Goal: Task Accomplishment & Management: Manage account settings

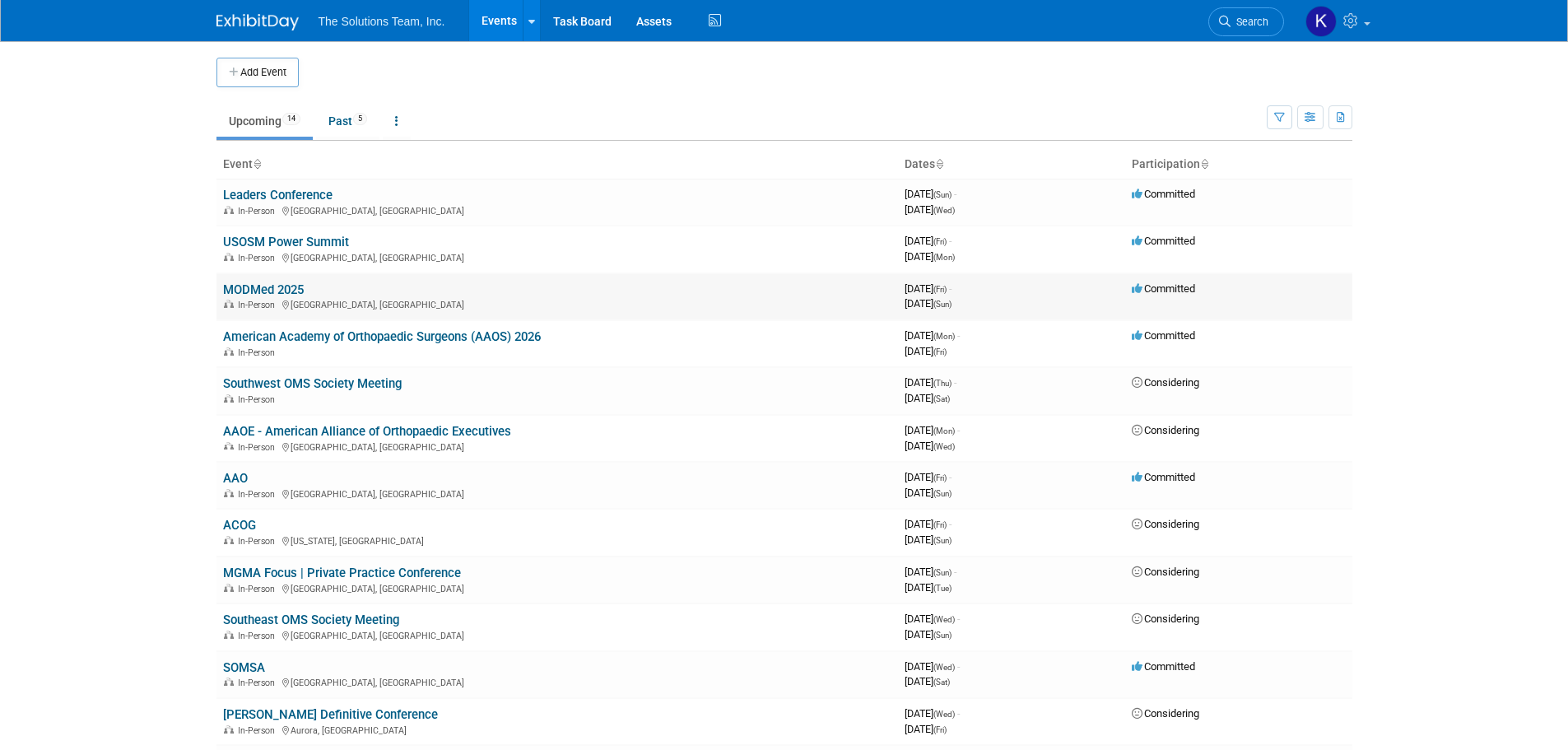
click at [258, 284] on link "MODMed 2025" at bounding box center [264, 289] width 81 height 15
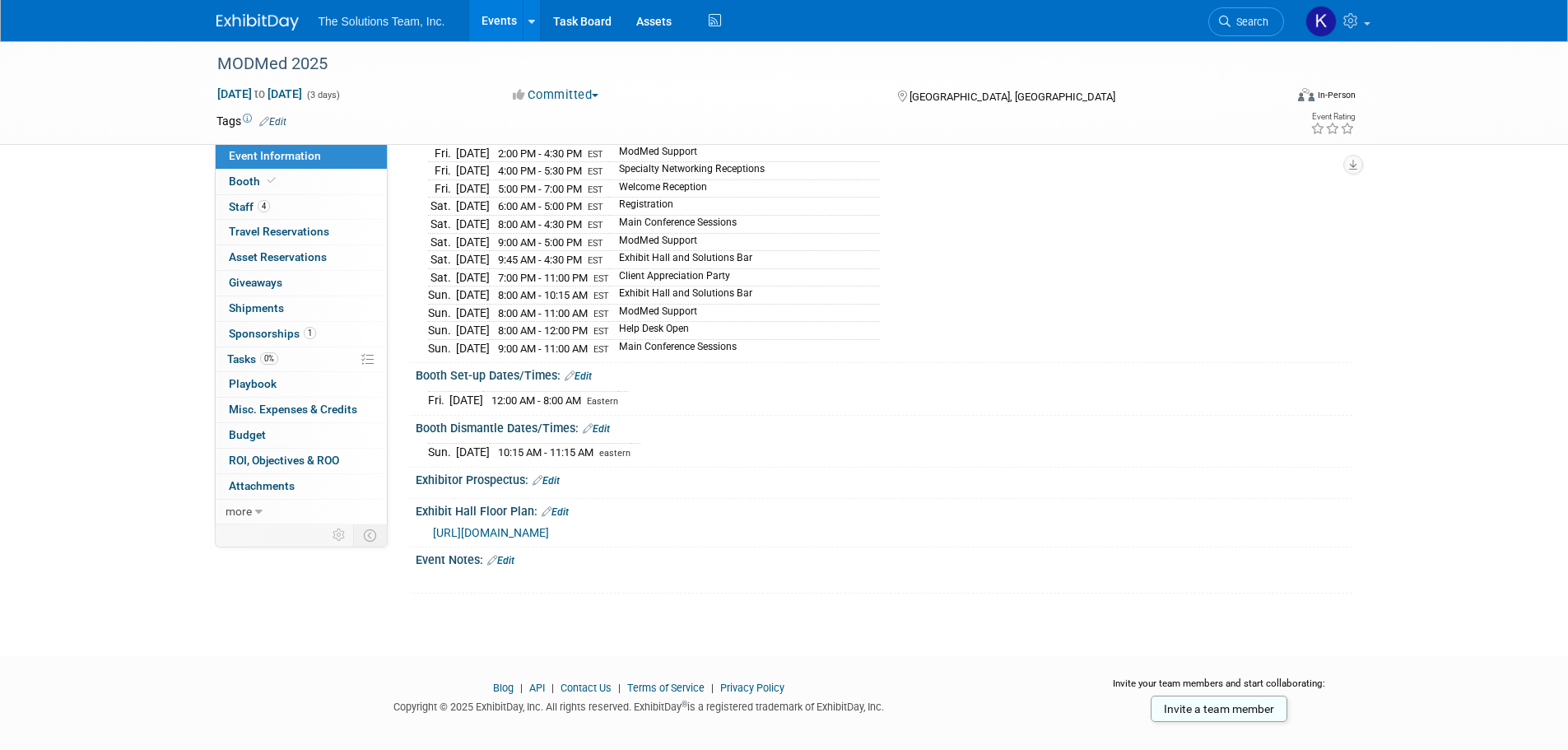
scroll to position [294, 0]
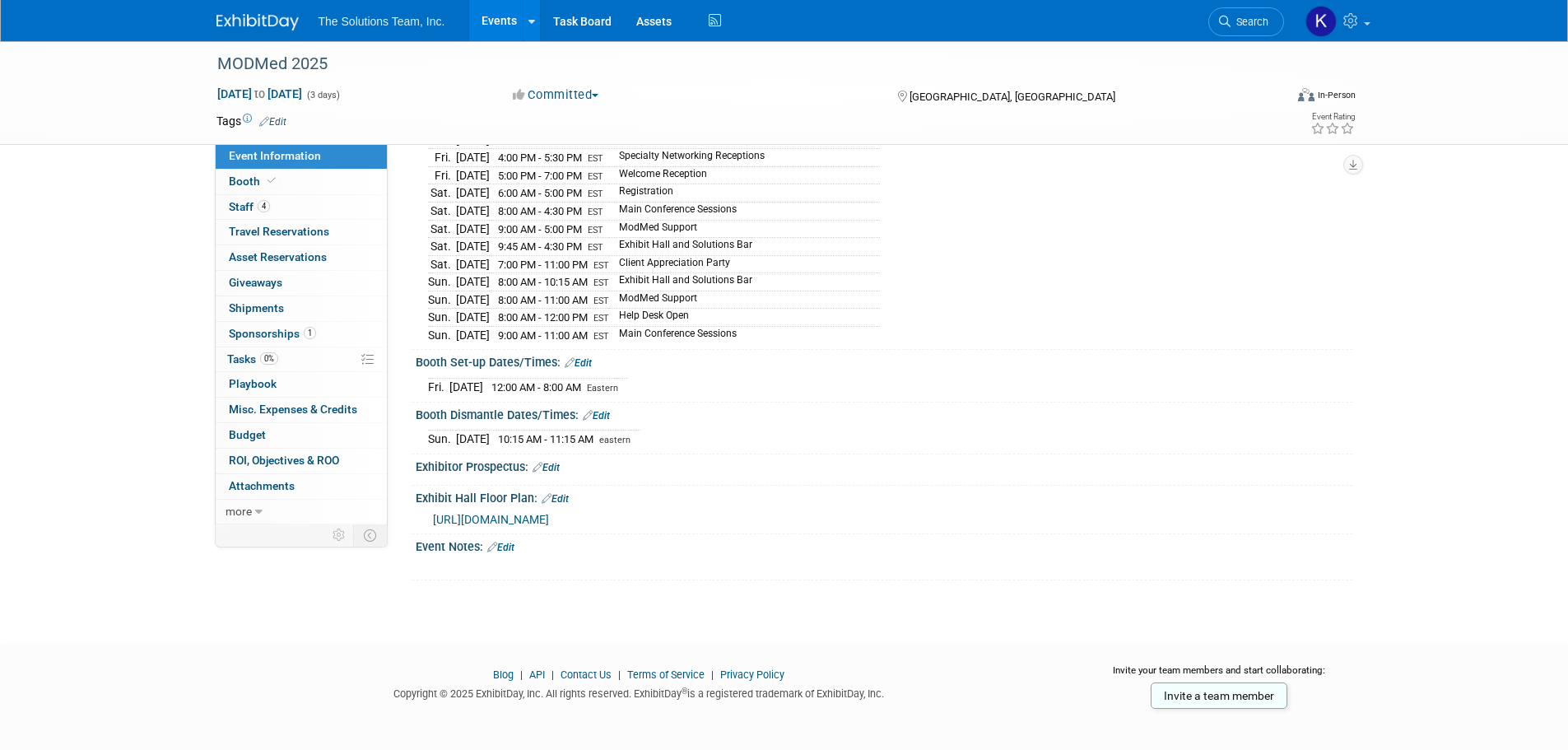
click at [505, 542] on link "Edit" at bounding box center [501, 547] width 27 height 11
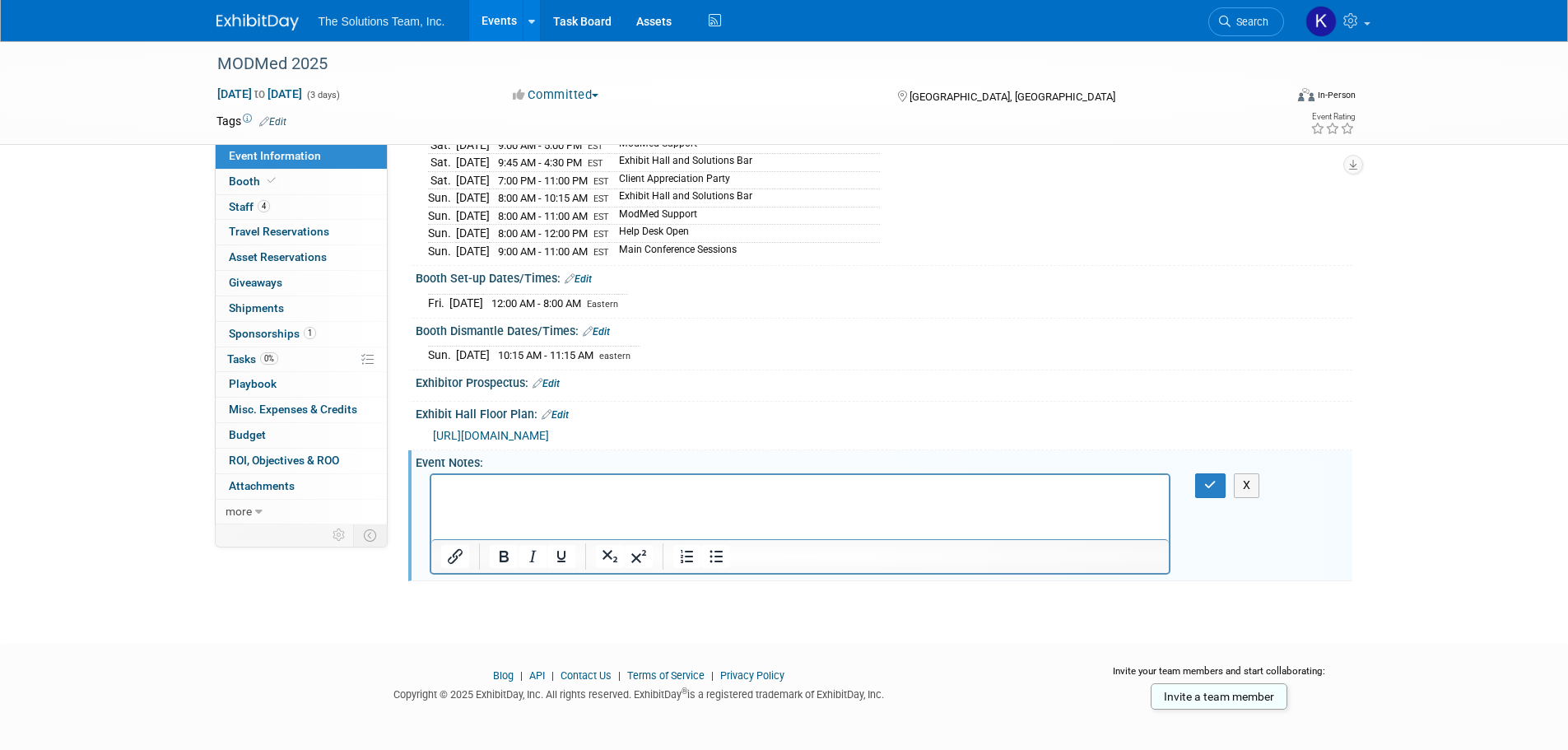
scroll to position [379, 0]
click at [447, 490] on p "no one day pass: Friday," at bounding box center [799, 488] width 719 height 17
click at [605, 478] on html "No one day pass: Friday," at bounding box center [799, 486] width 739 height 23
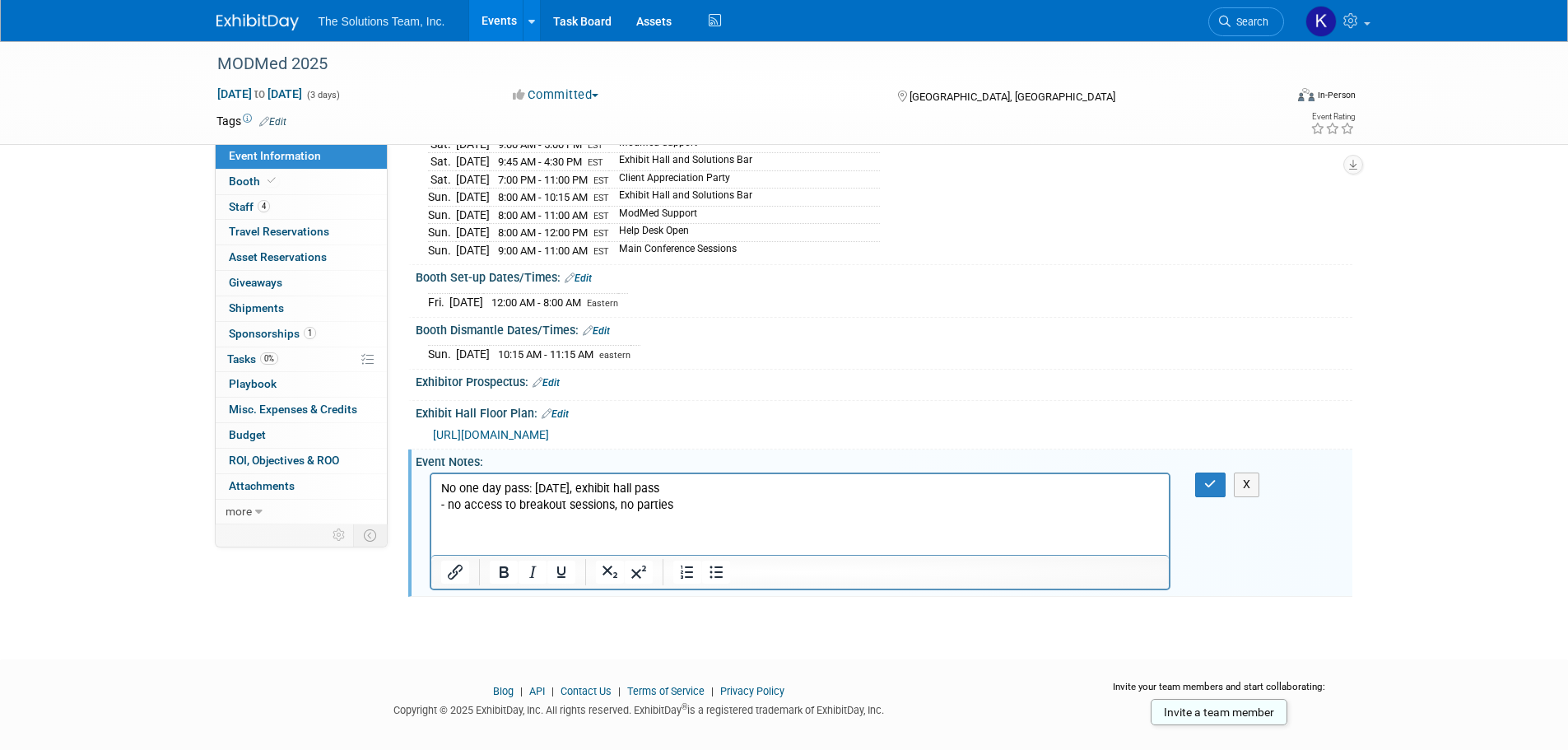
click at [618, 504] on p "No one day pass: Friday, exhibit hall pass - no access to breakout sessions, no…" at bounding box center [799, 496] width 719 height 32
click at [695, 503] on p "No one day pass: Friday, exhibit hall pass - no access to breakout sessions, no…" at bounding box center [799, 496] width 719 height 32
drag, startPoint x: 699, startPoint y: 506, endPoint x: 856, endPoint y: 949, distance: 470.0
click at [430, 486] on html "No one day pass: Friday, exhibit hall pass - no access to breakout sessions, no…" at bounding box center [799, 494] width 739 height 40
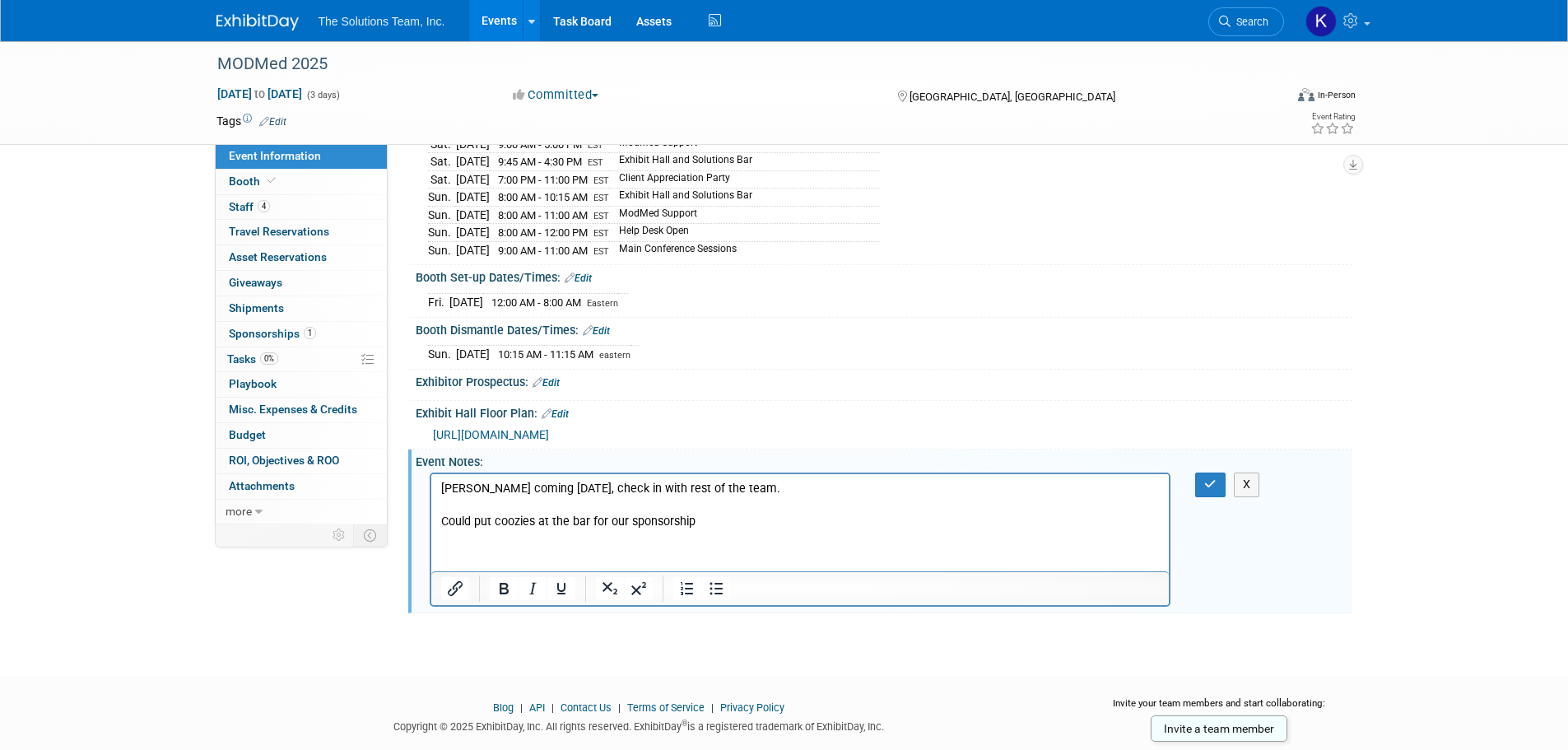
click at [707, 523] on p "Todd coming on Friday, check in with rest of the team. Could put coozies at the…" at bounding box center [799, 505] width 719 height 49
drag, startPoint x: 490, startPoint y: 523, endPoint x: 830, endPoint y: 990, distance: 577.7
click at [430, 527] on html "Todd coming on Friday, check in with rest of the team. Could put coozies at the…" at bounding box center [799, 502] width 739 height 56
click at [1200, 477] on button "button" at bounding box center [1210, 484] width 31 height 24
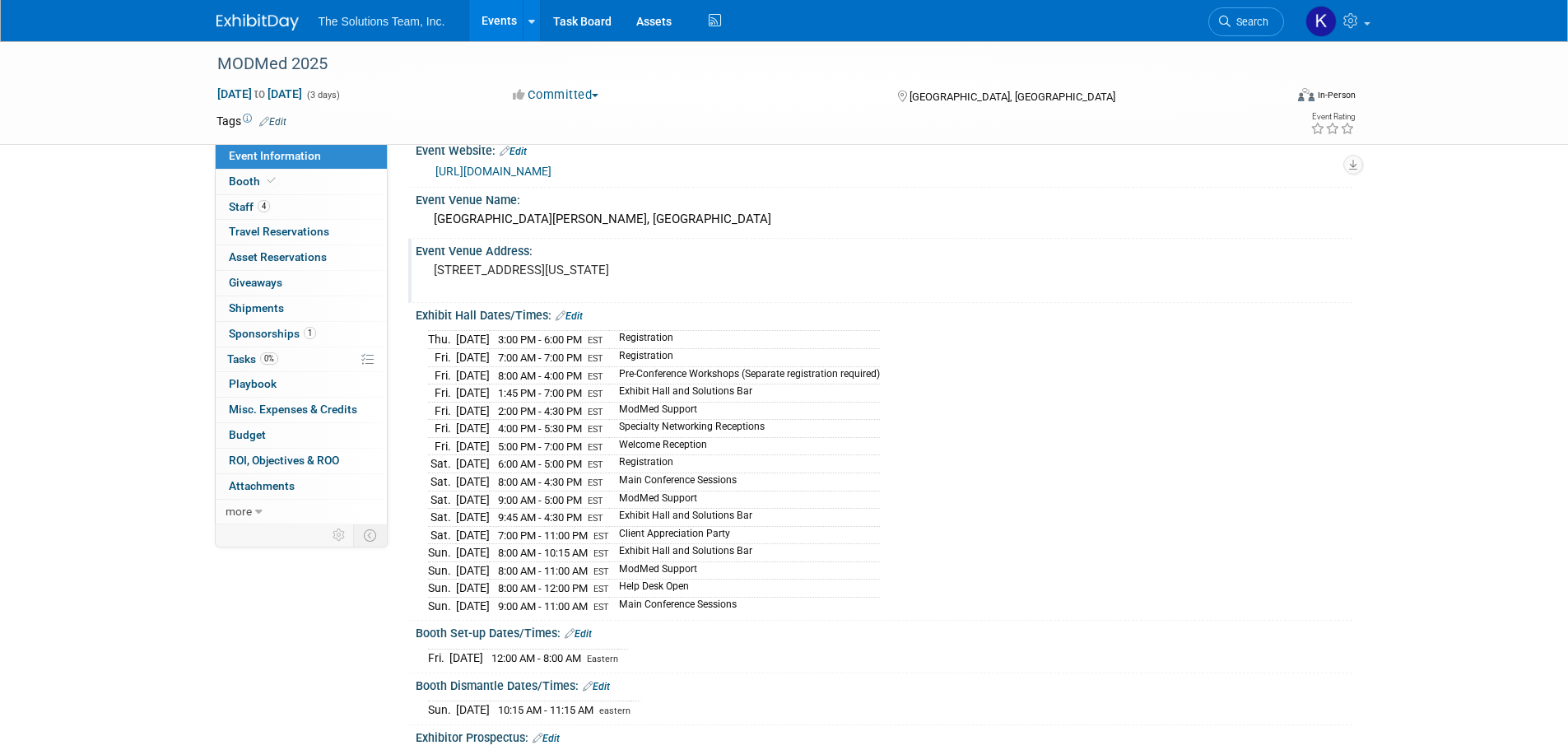
scroll to position [0, 0]
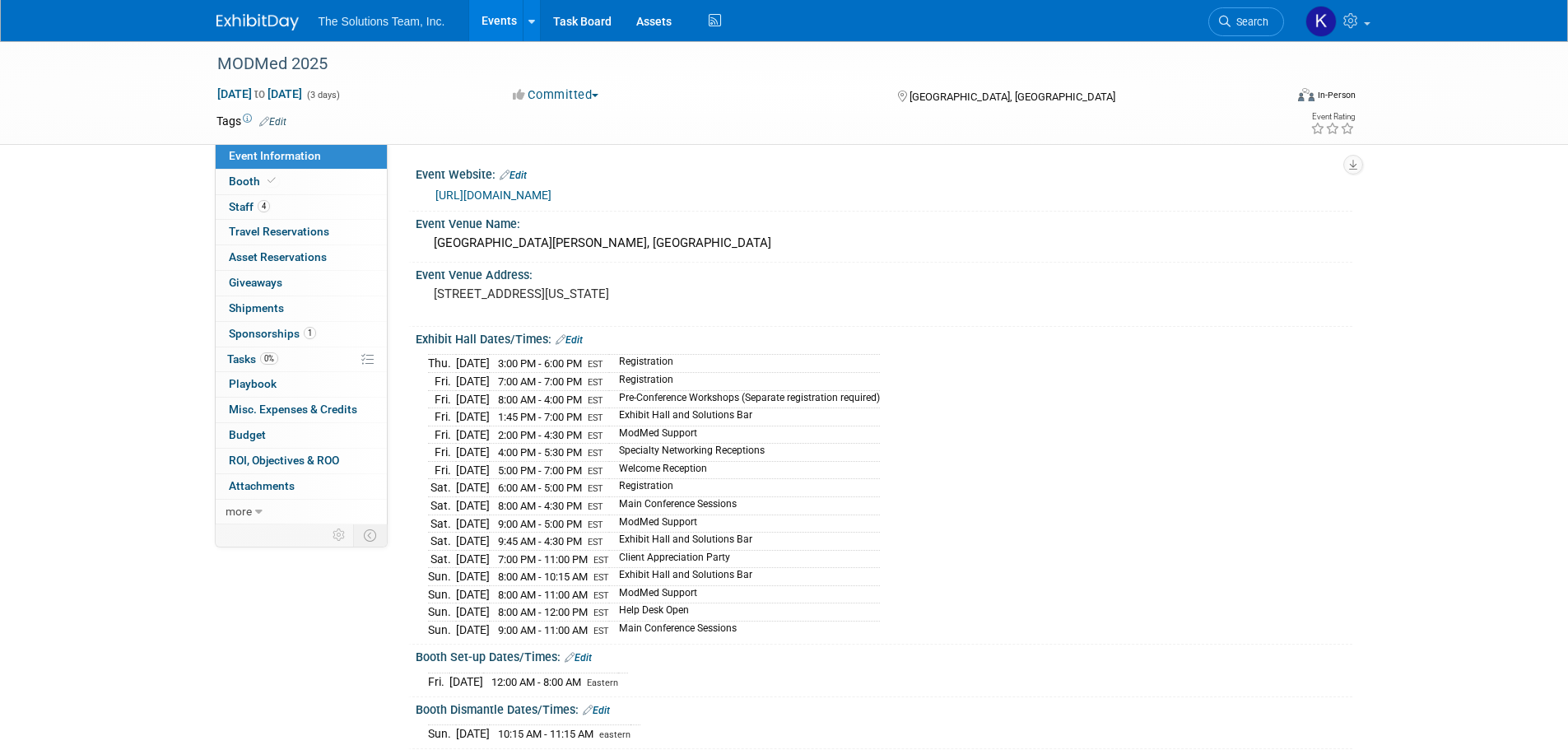
click at [552, 199] on link "https://www.modmed.com/event/momentum/" at bounding box center [494, 195] width 116 height 13
click at [320, 191] on link "Booth" at bounding box center [301, 182] width 171 height 25
